Goal: Task Accomplishment & Management: Manage account settings

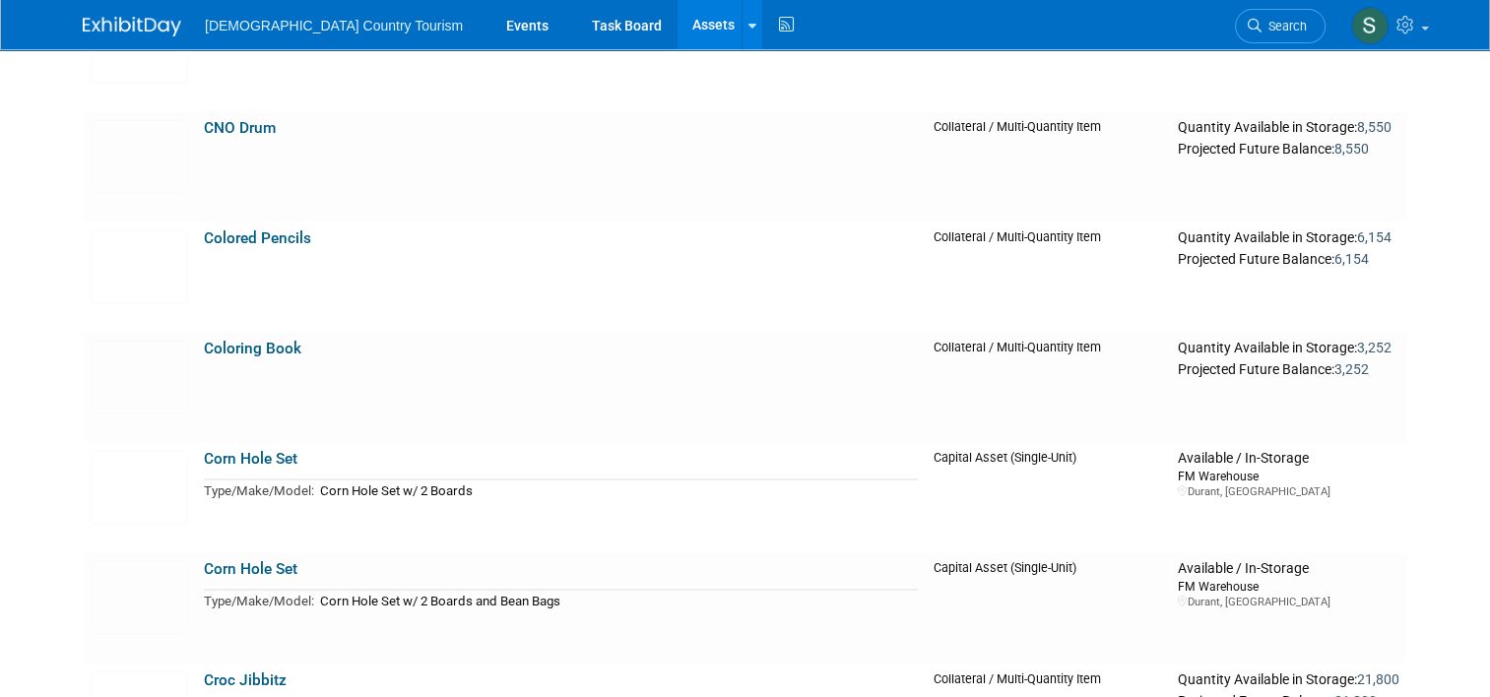
scroll to position [3118, 0]
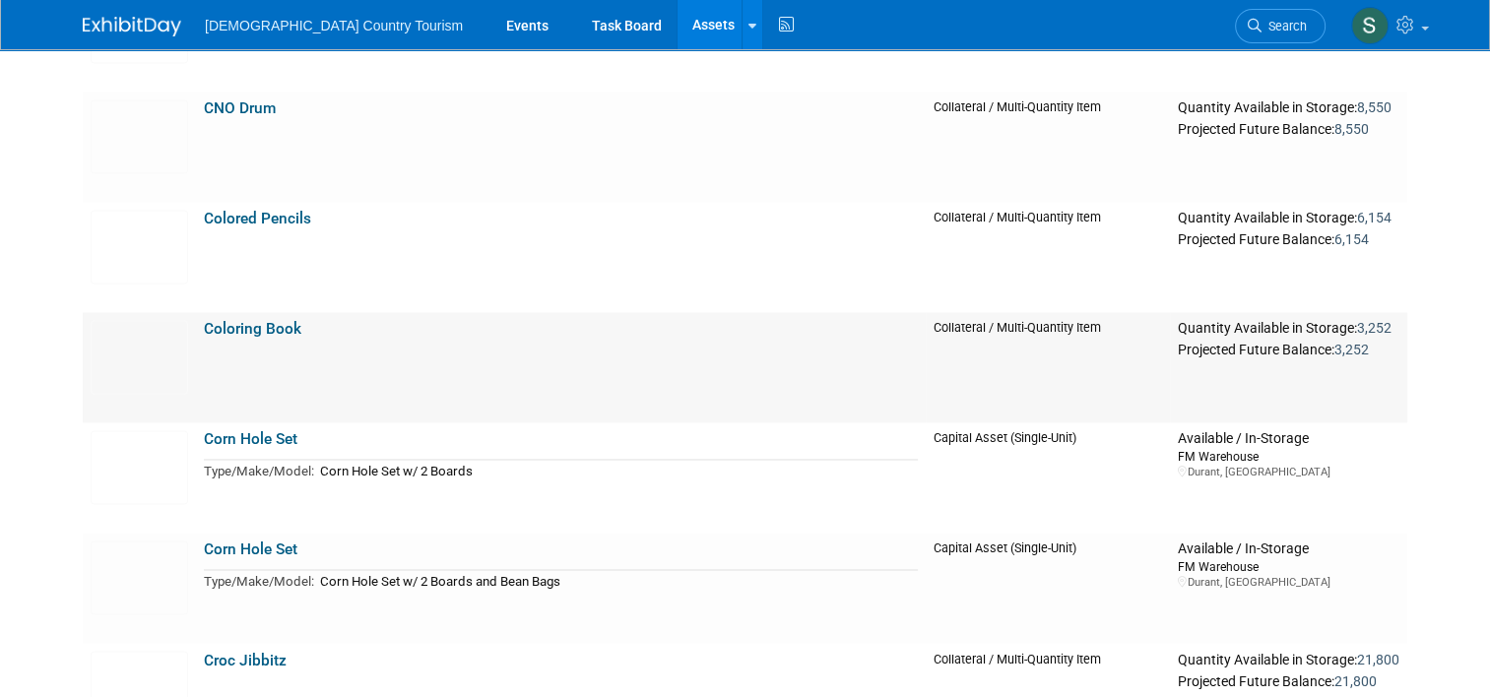
click at [262, 335] on link "Coloring Book" at bounding box center [253, 329] width 98 height 18
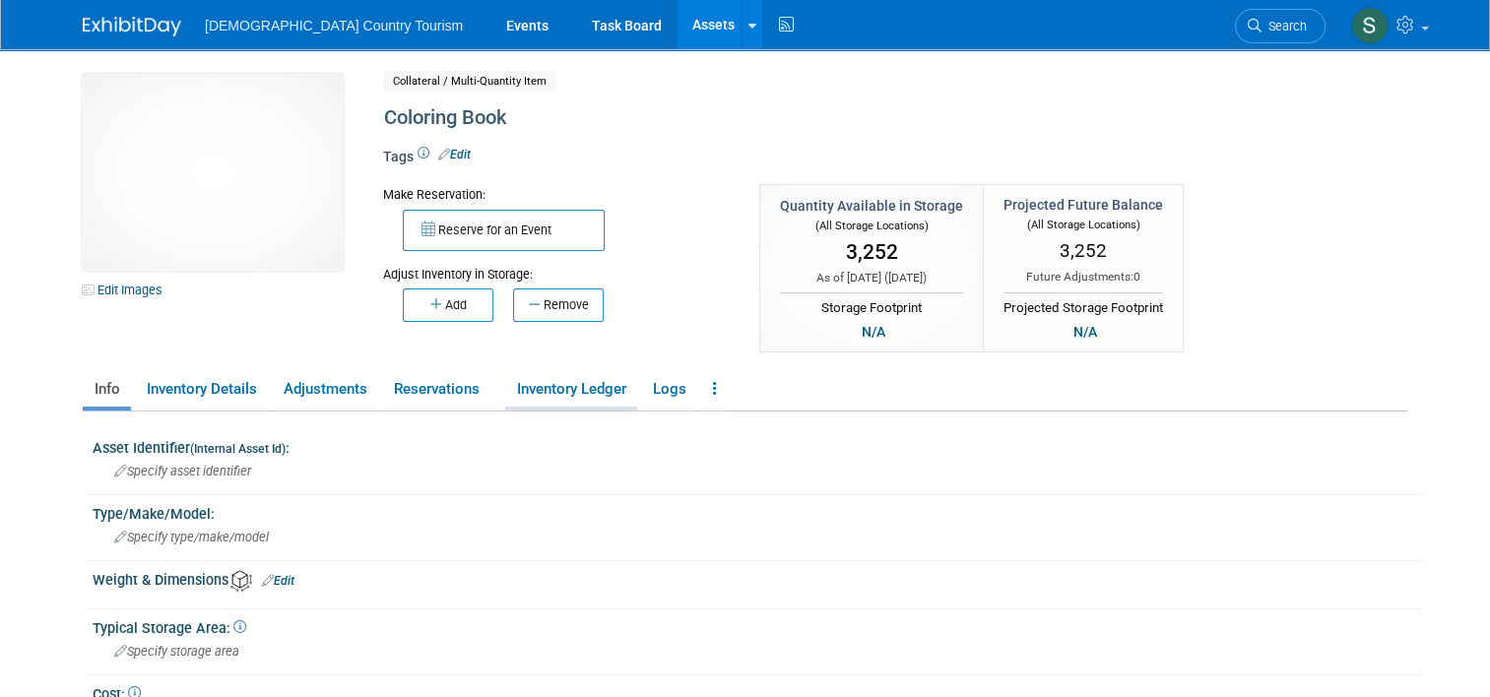
click at [565, 398] on link "Inventory Ledger" at bounding box center [571, 389] width 132 height 34
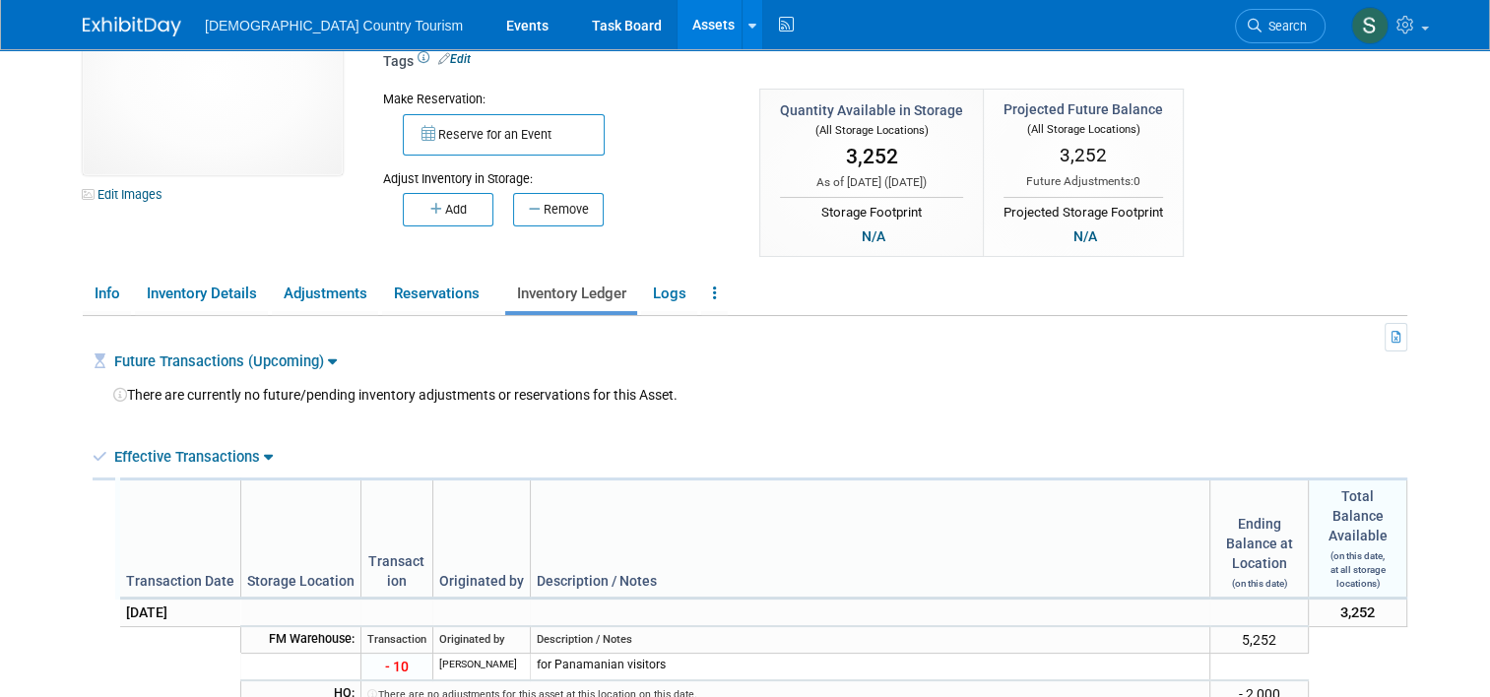
scroll to position [95, 0]
click at [316, 301] on link "Adjustments" at bounding box center [325, 295] width 106 height 34
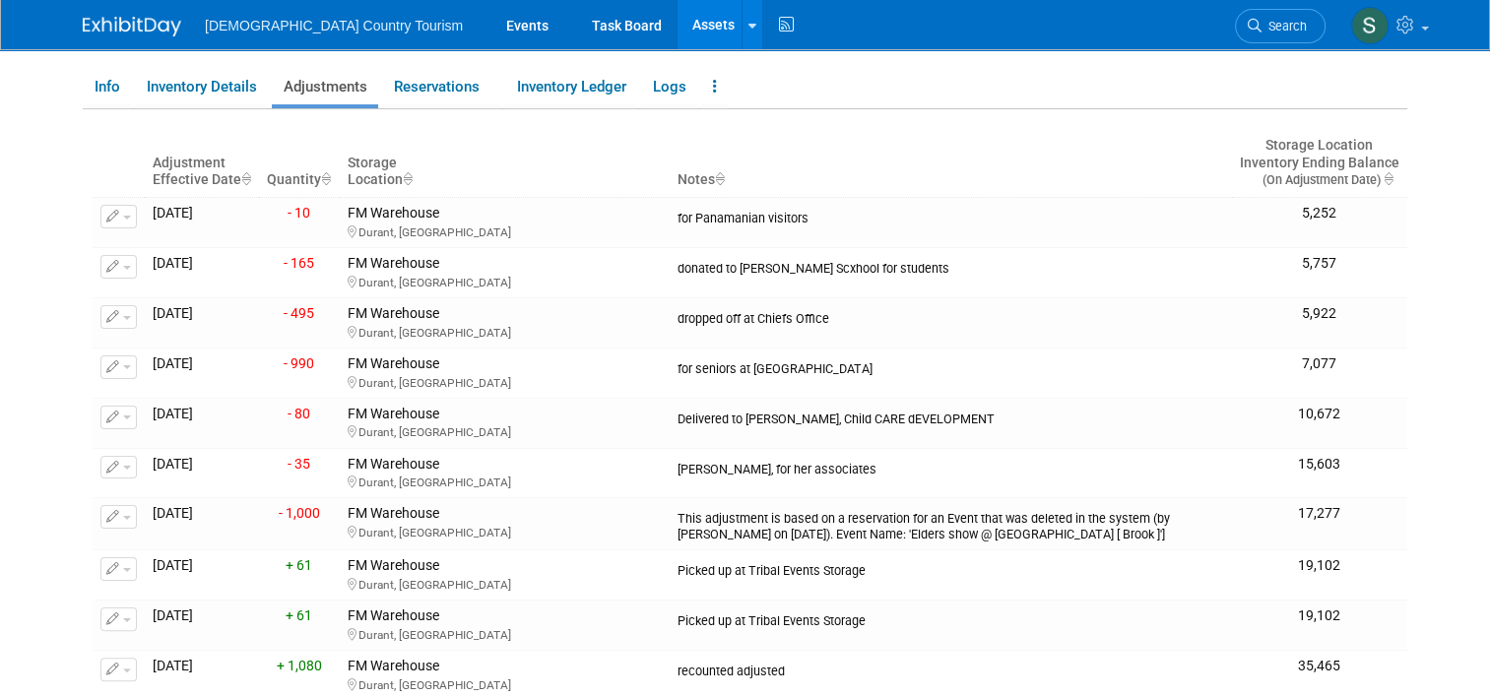
scroll to position [309, 0]
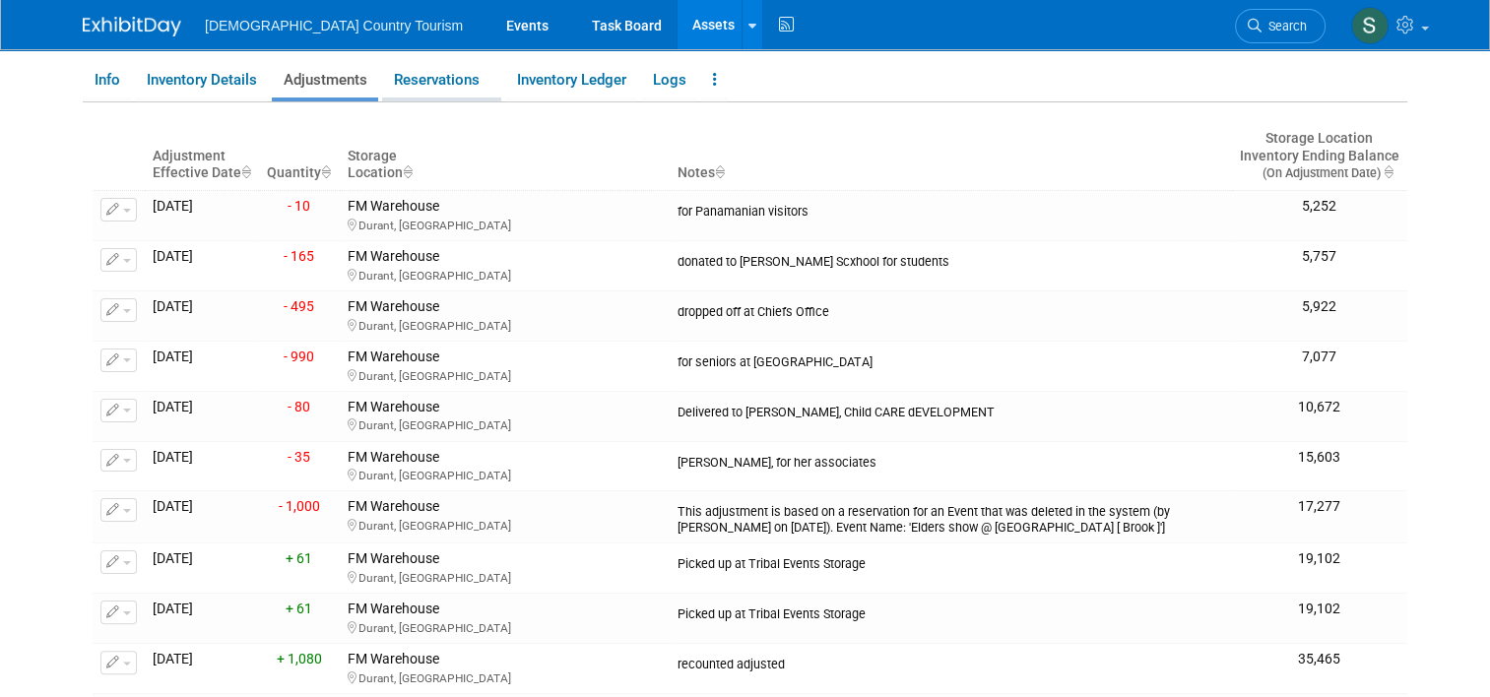
click at [446, 81] on link "Reservations" at bounding box center [441, 80] width 119 height 34
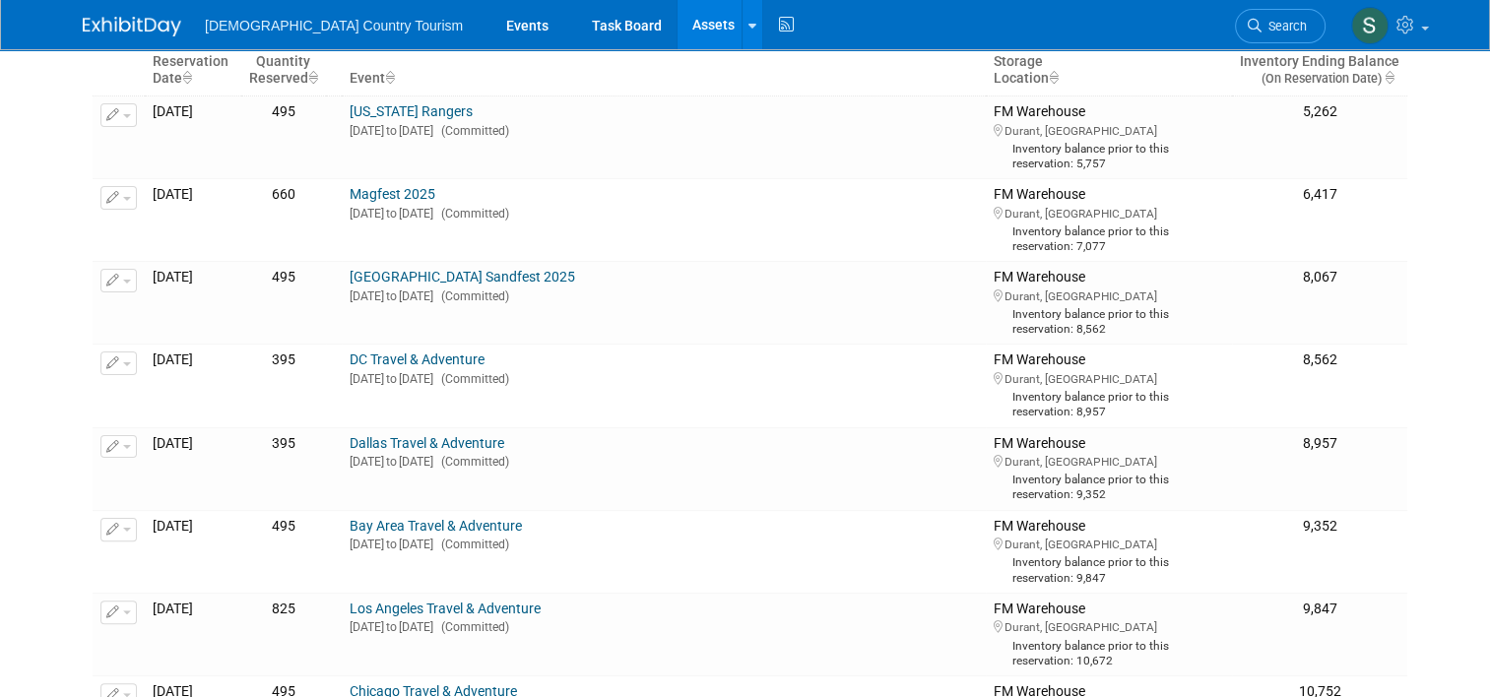
scroll to position [408, 0]
